Goal: Information Seeking & Learning: Stay updated

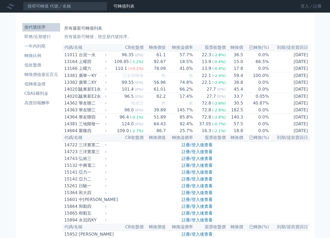
click at [309, 6] on link "登入／註冊" at bounding box center [310, 6] width 29 height 8
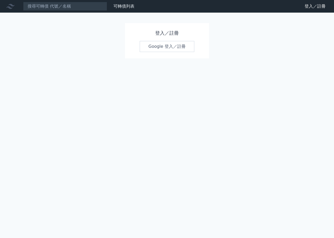
click at [143, 40] on div "登入／註冊 Google 登入／註冊" at bounding box center [167, 40] width 84 height 35
click at [149, 44] on link "Google 登入／註冊" at bounding box center [167, 46] width 55 height 11
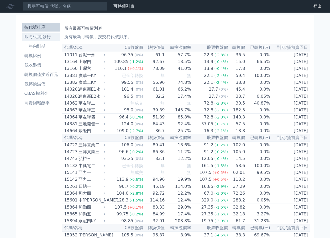
click at [34, 36] on li "即將/近期發行" at bounding box center [41, 37] width 38 height 6
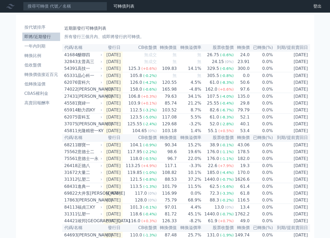
drag, startPoint x: 28, startPoint y: 111, endPoint x: 46, endPoint y: 125, distance: 23.0
click at [27, 111] on div "按代號排序 即將/近期發行 一年內到期 轉換比例 低收盤價 轉換價值接近百元 低轉換溢價 CBAS權利金 高賣回報酬率" at bounding box center [41, 192] width 42 height 342
click at [51, 167] on div "按代號排序 即將/近期發行 一年內到期 轉換比例 低收盤價 轉換價值接近百元 低轉換溢價 CBAS權利金 高賣回報酬率" at bounding box center [41, 192] width 42 height 342
click at [38, 47] on li "一年內到期" at bounding box center [41, 46] width 38 height 6
